Goal: Information Seeking & Learning: Understand process/instructions

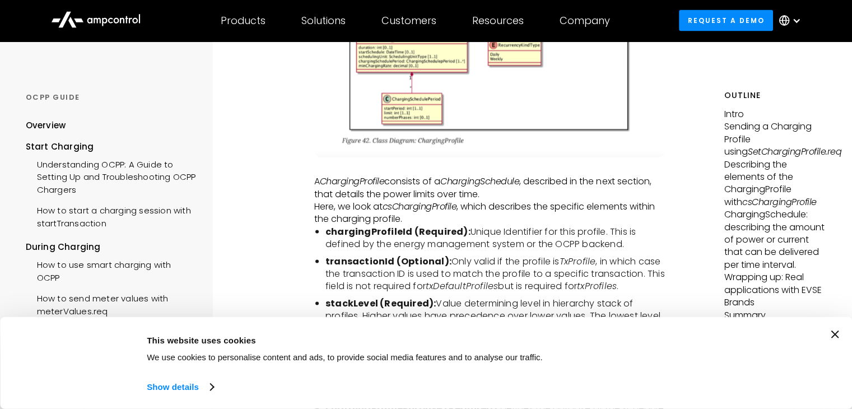
scroll to position [2193, 0]
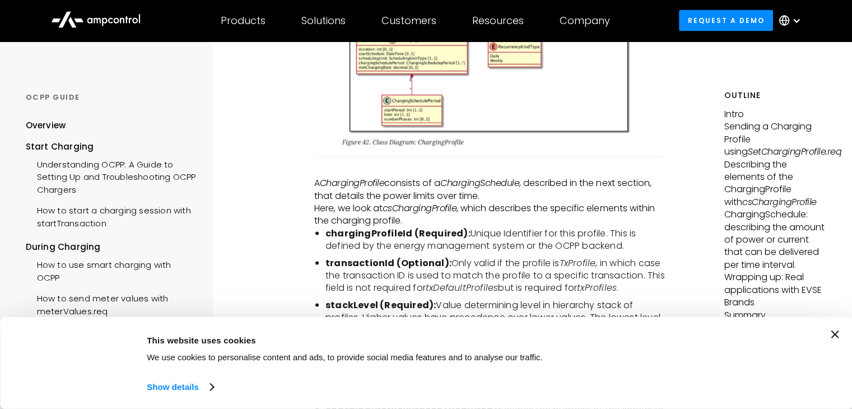
click at [839, 335] on icon "Close banner" at bounding box center [835, 335] width 8 height 8
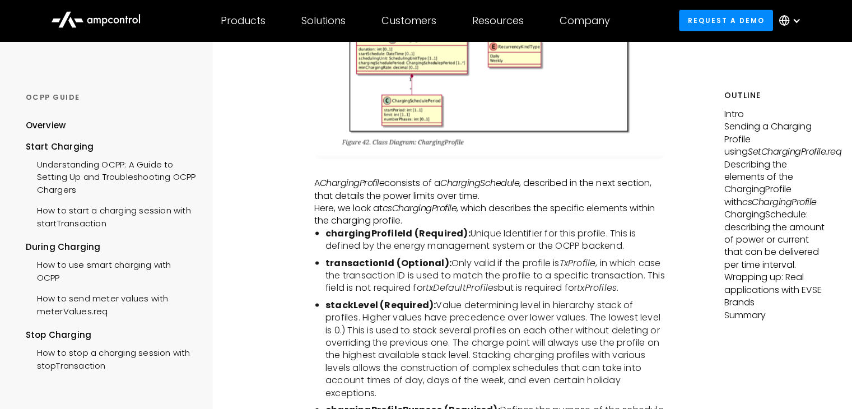
scroll to position [2414, 0]
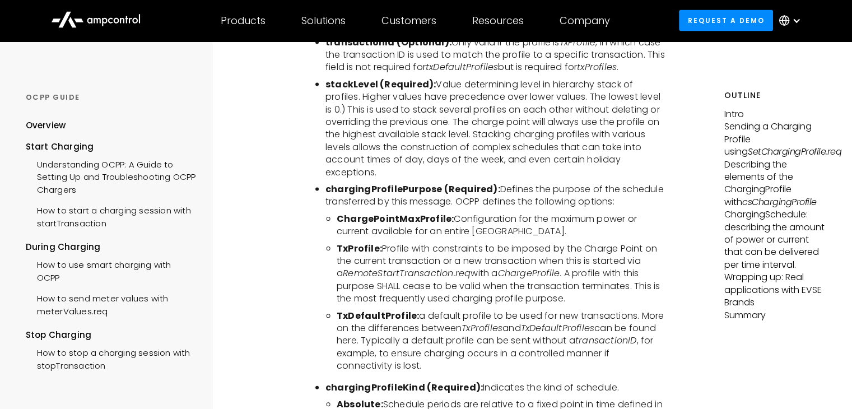
click at [612, 213] on li "ChargePointMaxProfile: Configuration for the maximum power or current available…" at bounding box center [501, 225] width 329 height 25
click at [612, 215] on li "ChargePointMaxProfile: Configuration for the maximum power or current available…" at bounding box center [501, 225] width 329 height 25
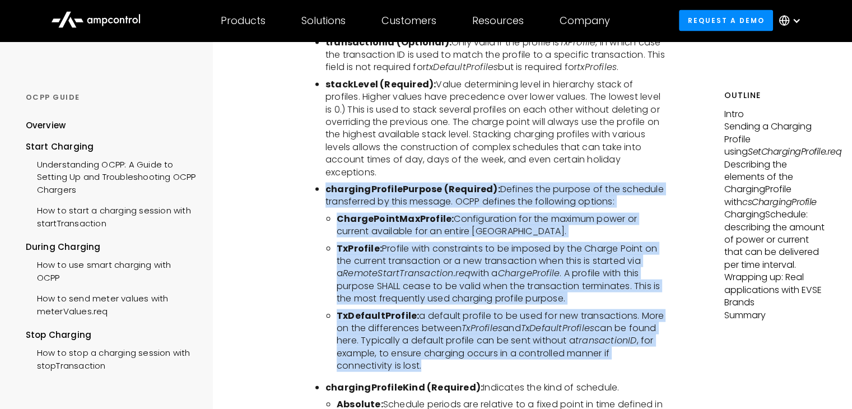
drag, startPoint x: 388, startPoint y: 352, endPoint x: 266, endPoint y: 171, distance: 218.1
copy ul "chargingProfilePurpose (Required): Defines the purpose of the schedule transfer…"
click at [460, 310] on li "TxDefaultProfile: a default profile to be used for new transactions. More on th…" at bounding box center [501, 341] width 329 height 63
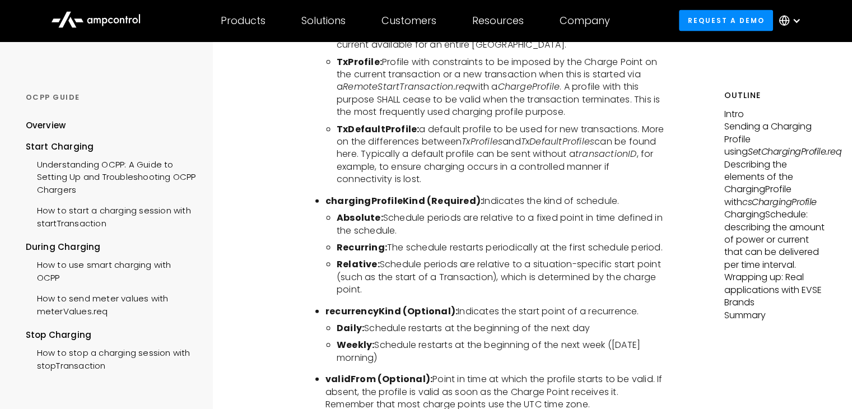
scroll to position [2601, 0]
drag, startPoint x: 398, startPoint y: 274, endPoint x: 307, endPoint y: 187, distance: 126.0
copy ul "chargingProfileKind (Required): Indicates the kind of schedule. Absolute: Sched…"
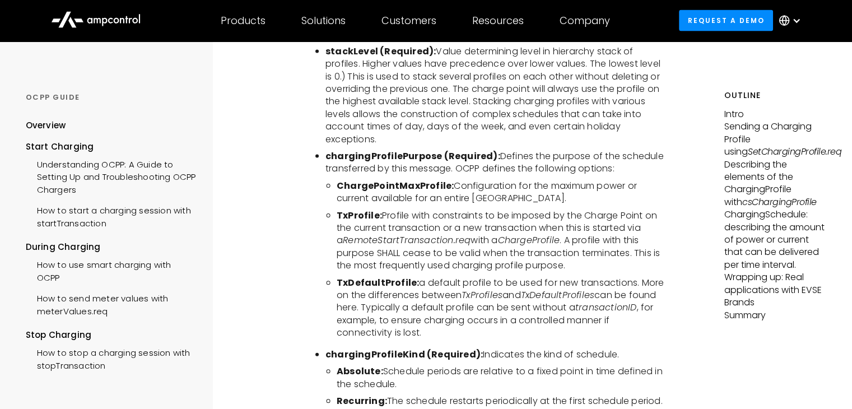
scroll to position [2446, 0]
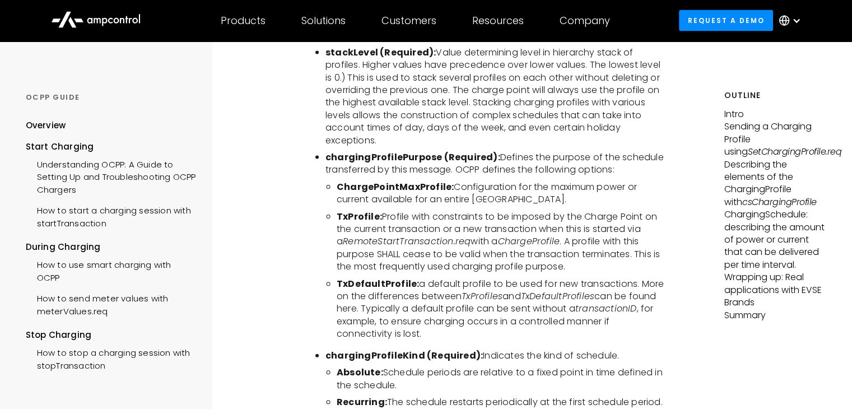
click at [474, 231] on li "TxProfile: Profile with constraints to be imposed by the Charge Point on the cu…" at bounding box center [501, 242] width 329 height 63
click at [455, 278] on li "TxDefaultProfile: a default profile to be used for new transactions. More on th…" at bounding box center [501, 309] width 329 height 63
drag, startPoint x: 339, startPoint y: 266, endPoint x: 381, endPoint y: 268, distance: 41.5
click at [381, 277] on b "TxDefaultProfile:" at bounding box center [378, 283] width 82 height 13
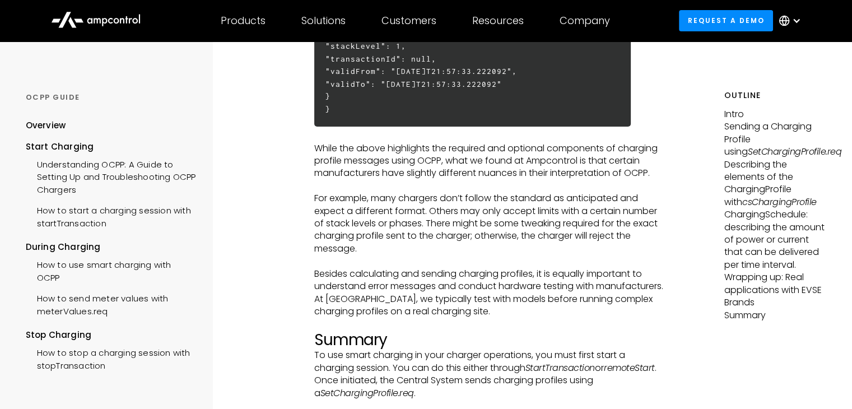
scroll to position [3881, 0]
